Goal: Check status: Check status

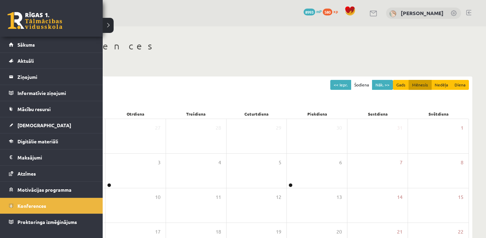
scroll to position [112, 0]
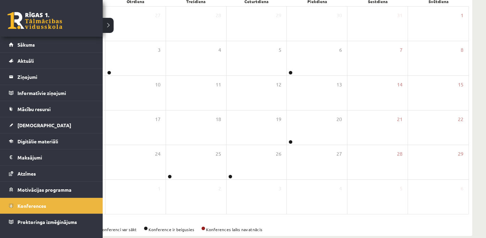
click at [30, 22] on link at bounding box center [35, 20] width 55 height 17
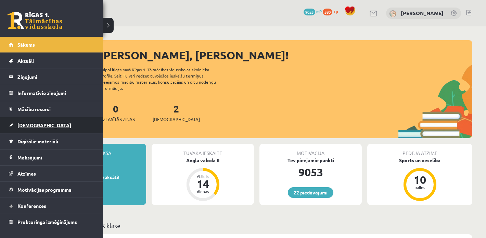
click at [27, 124] on span "[DEMOGRAPHIC_DATA]" at bounding box center [44, 125] width 54 height 6
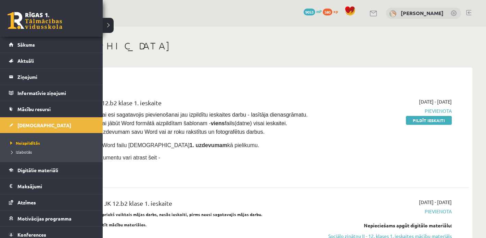
click at [18, 155] on li "Izlabotās" at bounding box center [52, 151] width 87 height 9
click at [21, 153] on span "Izlabotās" at bounding box center [22, 151] width 26 height 5
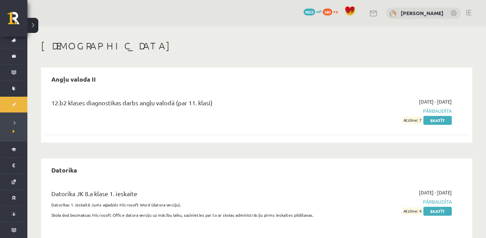
click at [209, 99] on div "12.b2 klases diagnostikas darbs angļu valodā (par 11. klasi)" at bounding box center [183, 104] width 264 height 13
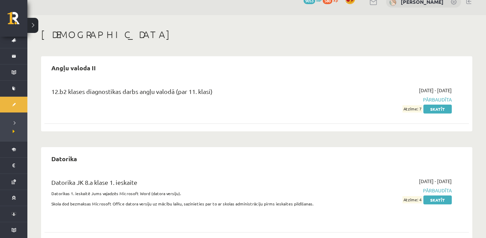
scroll to position [15, 0]
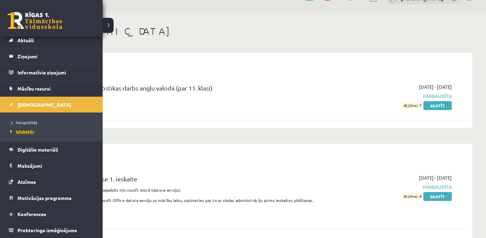
click at [28, 131] on span "Izlabotās" at bounding box center [22, 130] width 26 height 5
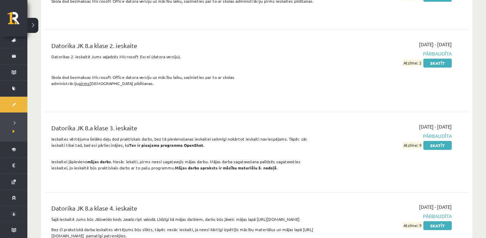
scroll to position [0, 0]
